Goal: Navigation & Orientation: Find specific page/section

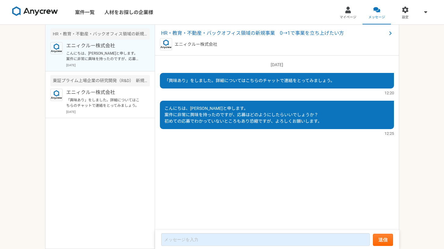
click at [35, 10] on img at bounding box center [35, 11] width 46 height 10
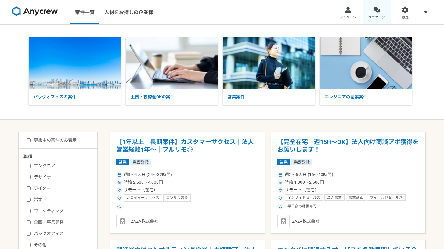
click at [373, 17] on span "メッセージ" at bounding box center [376, 17] width 17 height 5
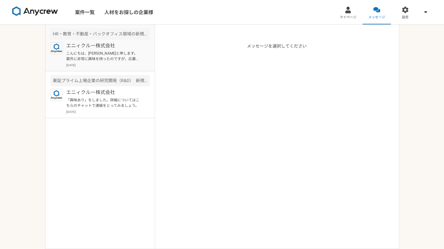
click at [111, 63] on p "[DATE]" at bounding box center [108, 65] width 84 height 5
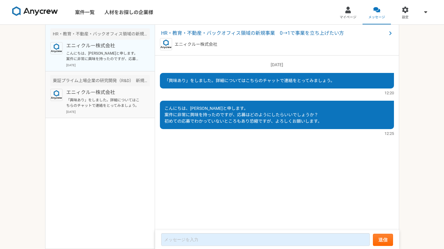
click at [114, 94] on p "エニィクルー株式会社" at bounding box center [103, 92] width 75 height 7
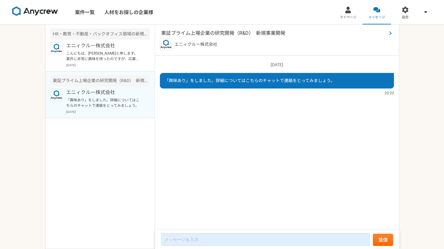
click at [386, 34] on span at bounding box center [389, 33] width 7 height 7
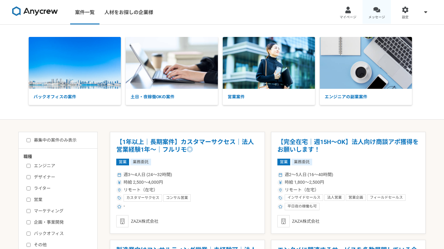
click at [378, 12] on div at bounding box center [376, 9] width 7 height 7
